Goal: Navigation & Orientation: Go to known website

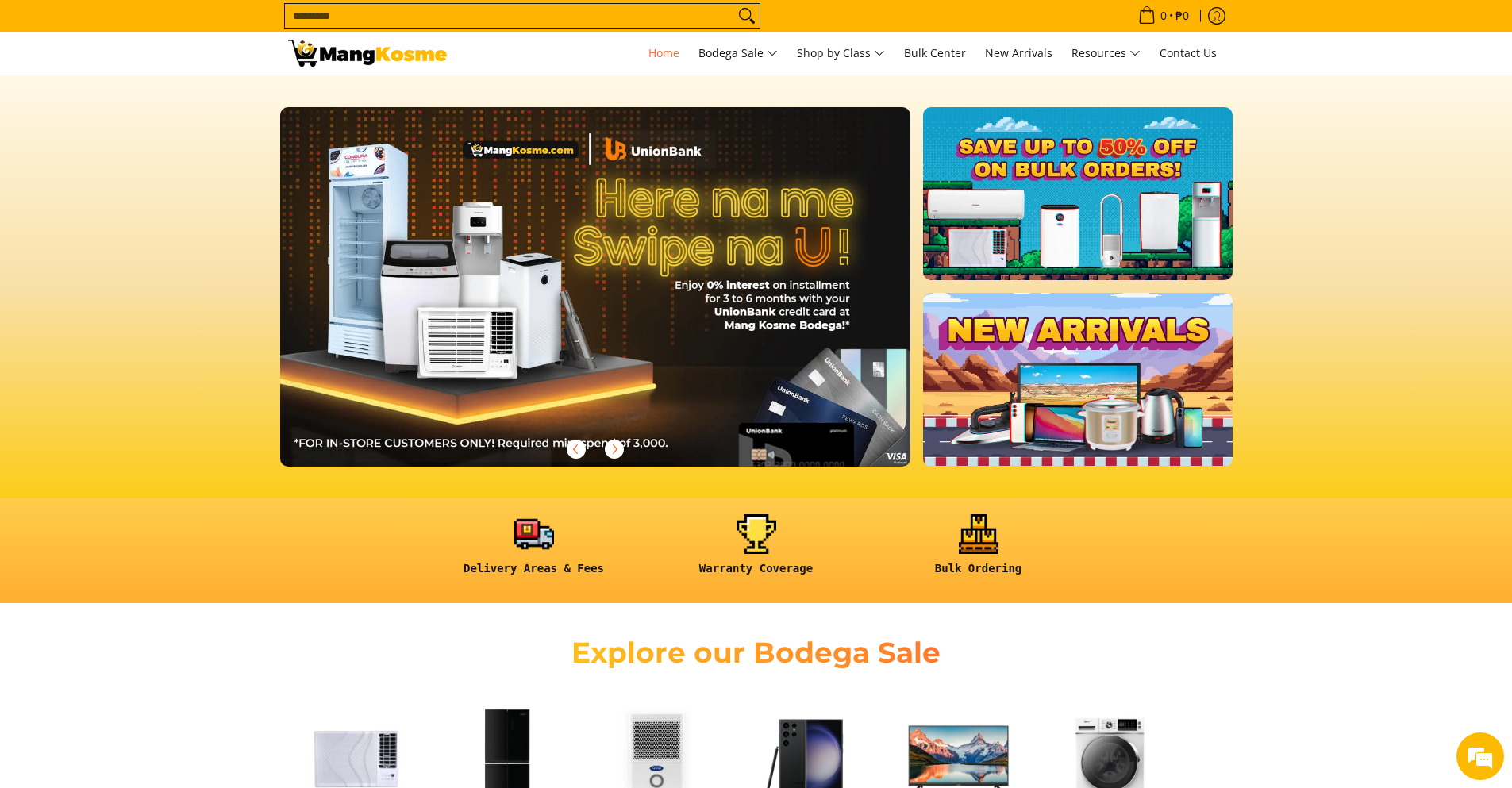
scroll to position [0, 1262]
